Goal: Entertainment & Leisure: Consume media (video, audio)

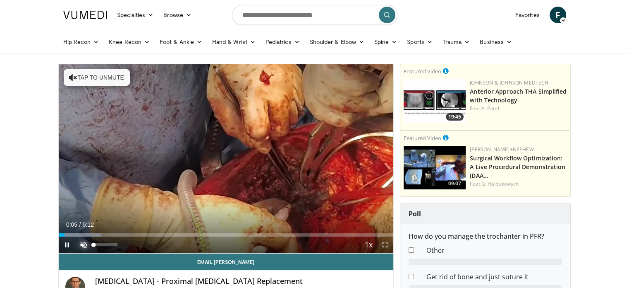
click at [83, 245] on span "Video Player" at bounding box center [83, 244] width 17 height 17
